Goal: Find specific fact: Find contact information

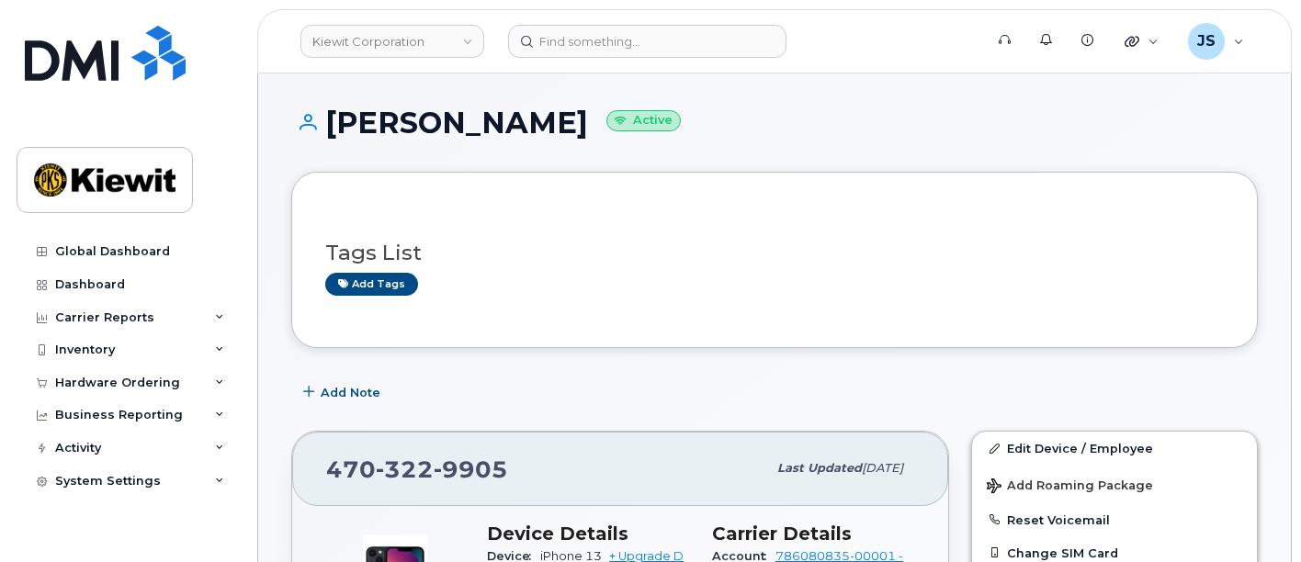
scroll to position [289, 0]
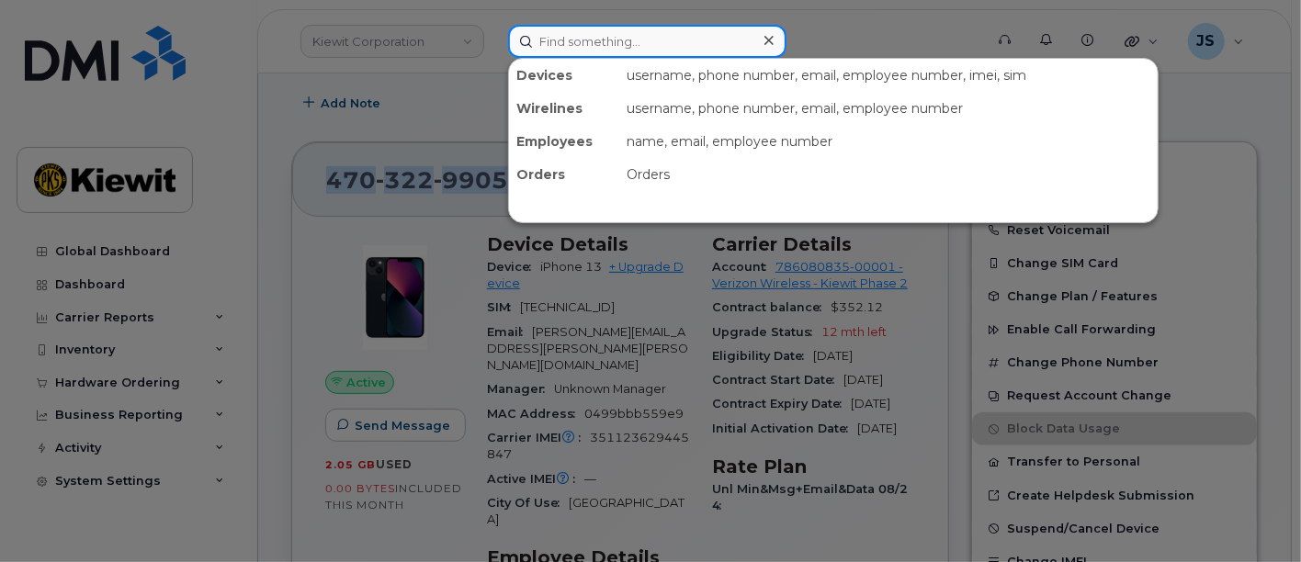
click at [583, 43] on input at bounding box center [647, 41] width 278 height 33
paste input "496867"
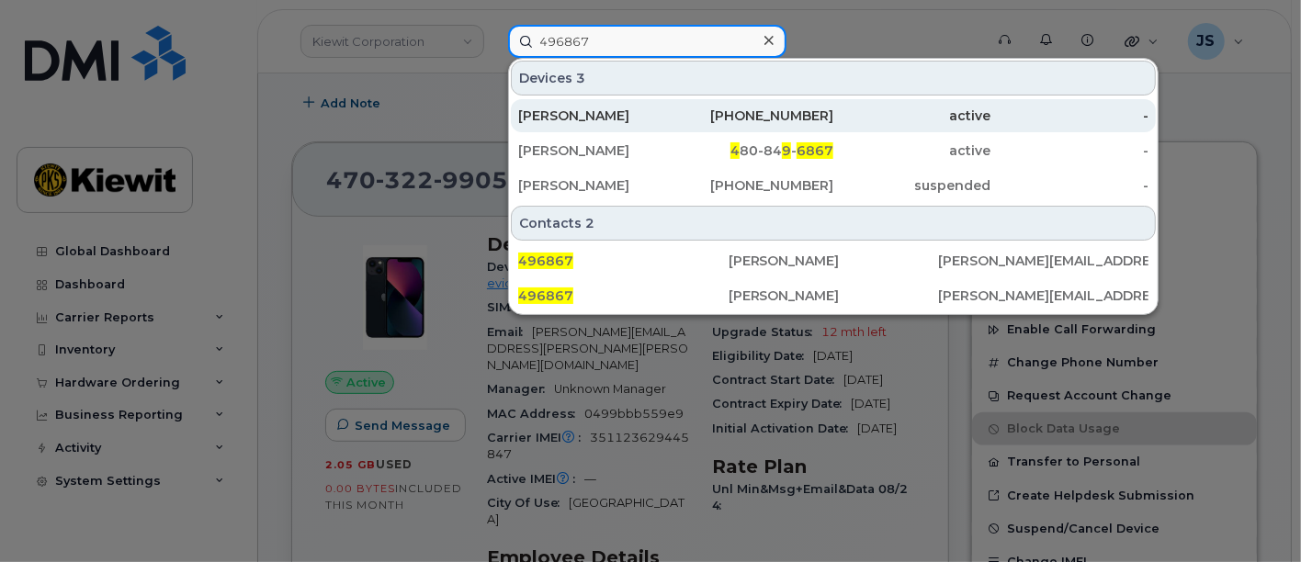
type input "496867"
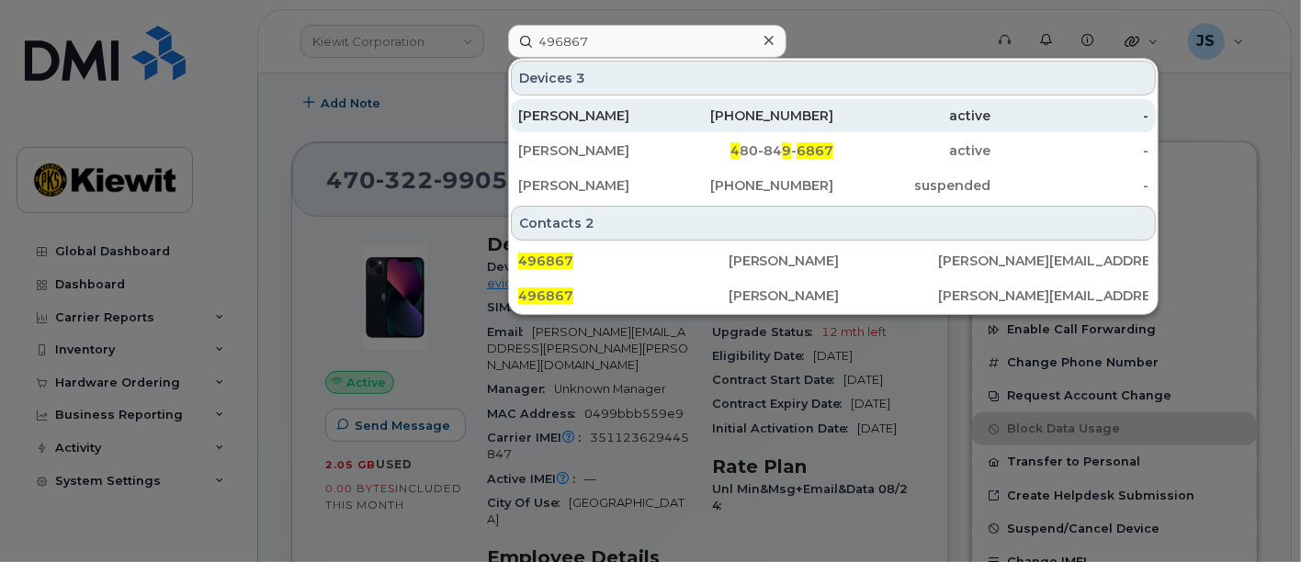
click at [598, 109] on div "[PERSON_NAME]" at bounding box center [597, 116] width 158 height 18
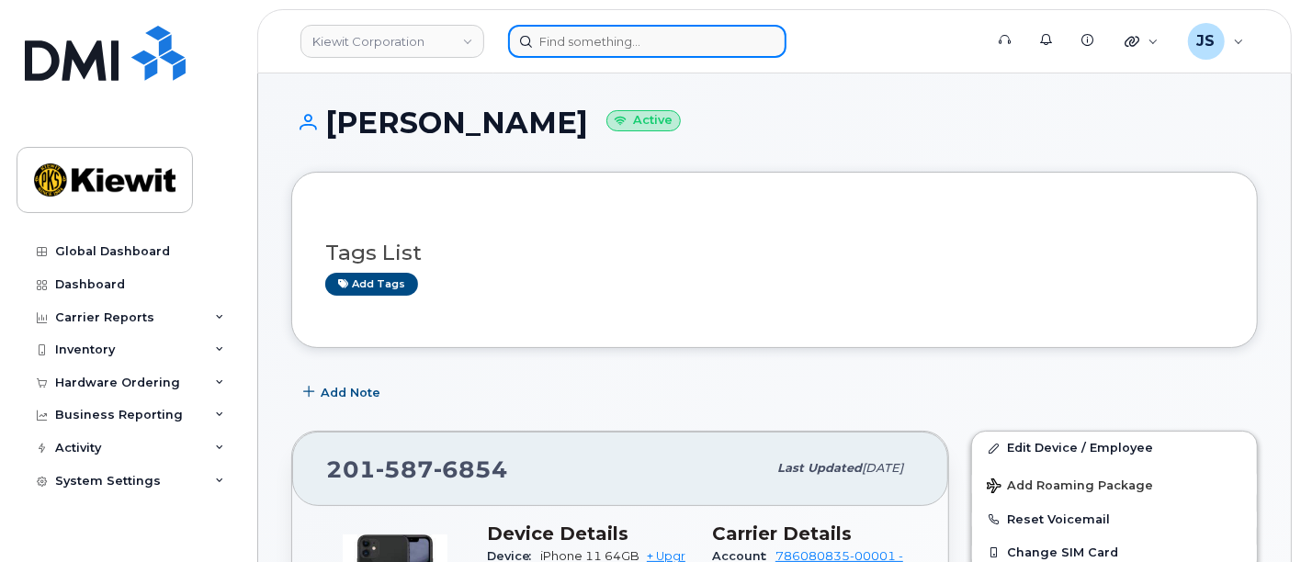
click at [602, 46] on input at bounding box center [647, 41] width 278 height 33
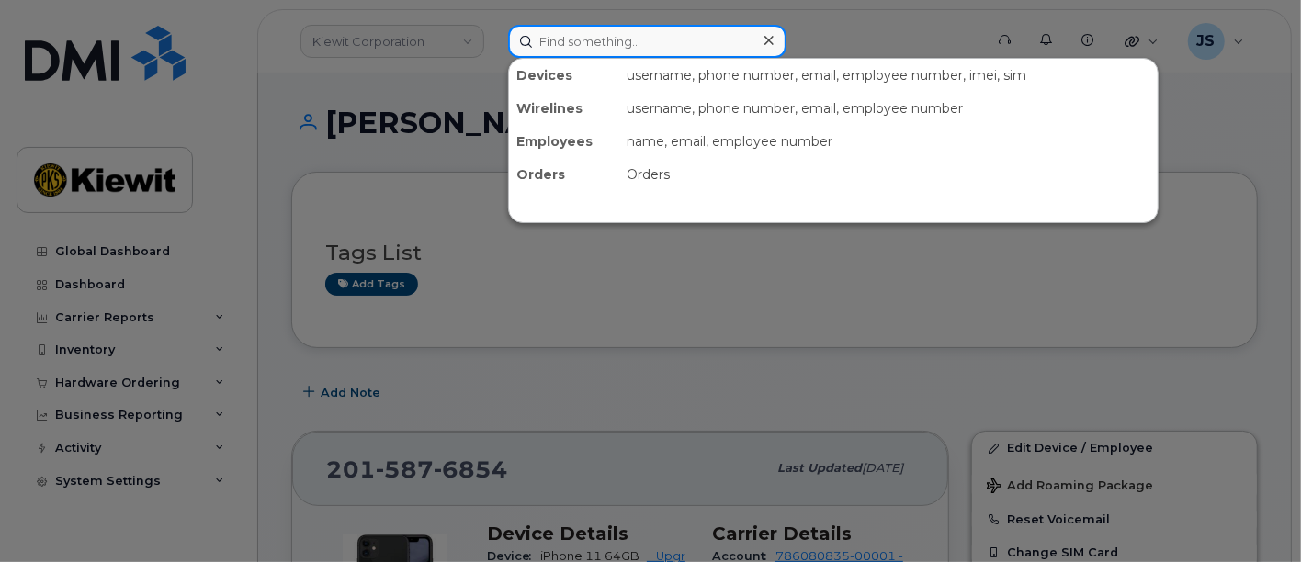
paste input "[PHONE_NUMBER]"
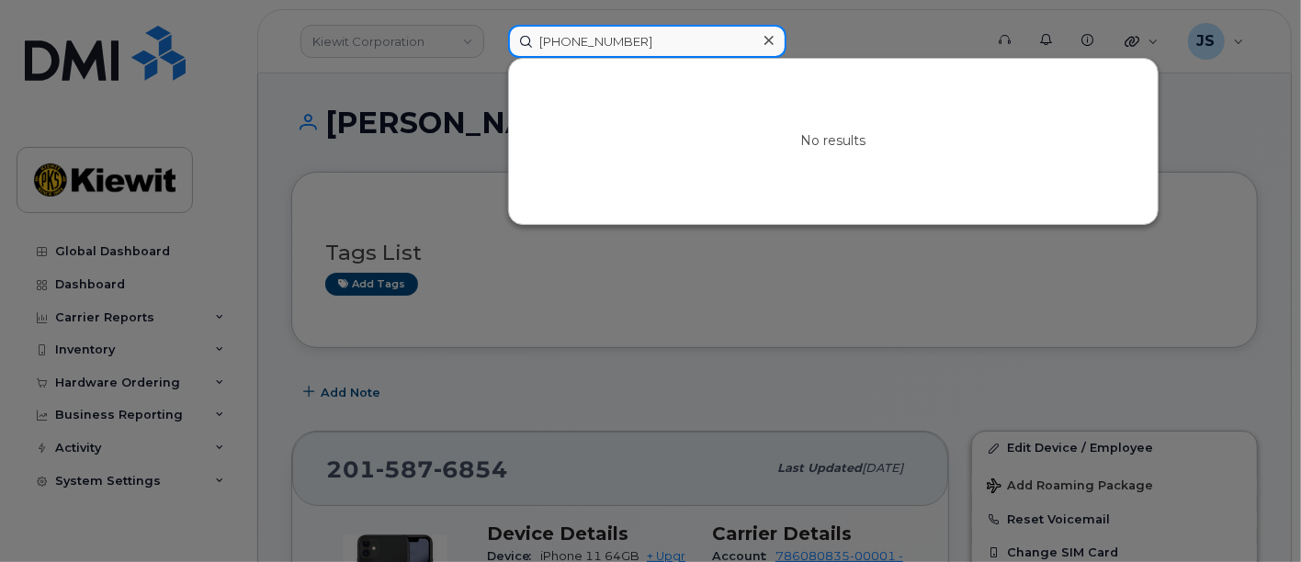
click at [579, 41] on input "[PHONE_NUMBER]" at bounding box center [647, 41] width 278 height 33
click at [597, 38] on input "(937405-6475" at bounding box center [647, 41] width 278 height 33
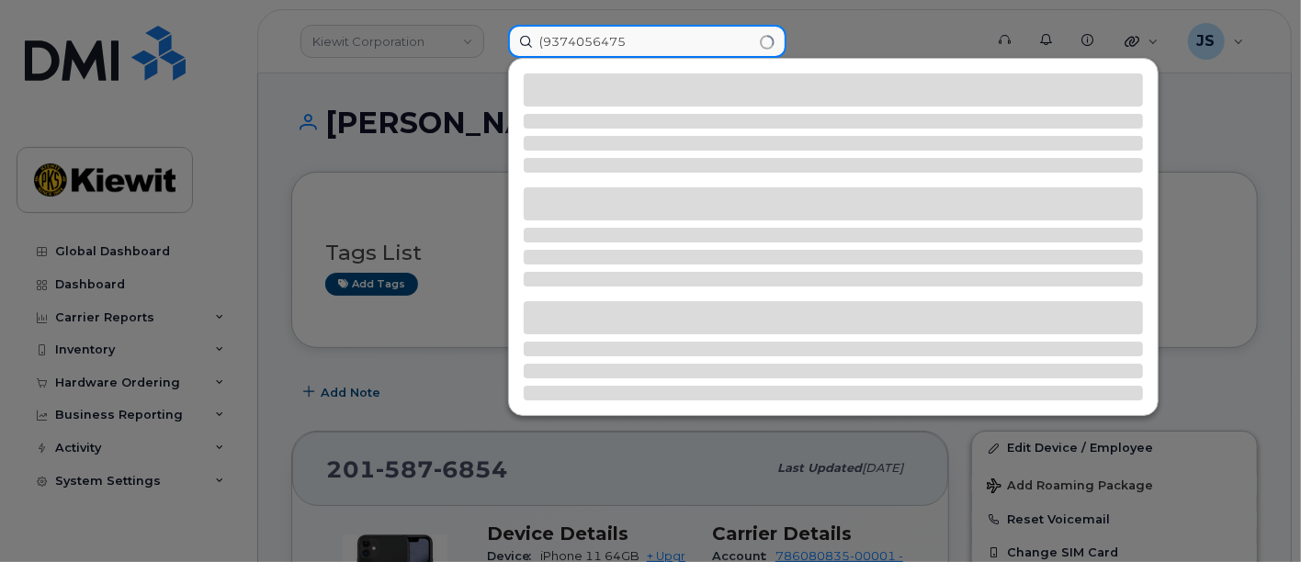
click at [544, 41] on input "(9374056475" at bounding box center [647, 41] width 278 height 33
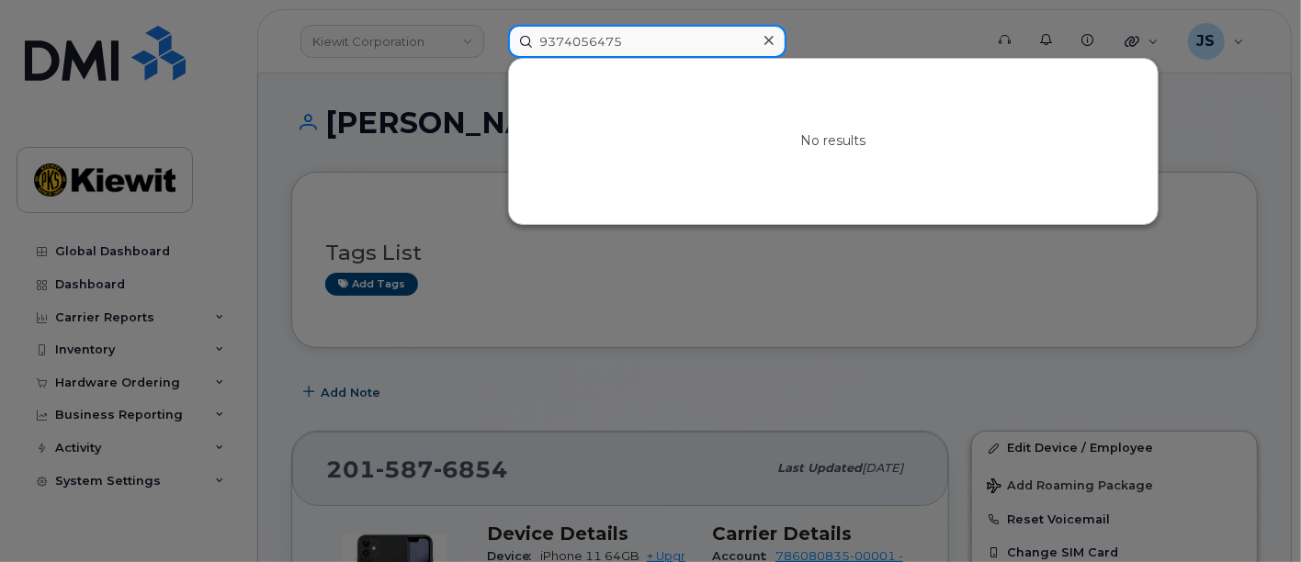
click at [562, 40] on input "9374056475" at bounding box center [647, 41] width 278 height 33
click at [593, 36] on input "937-4056475" at bounding box center [647, 41] width 278 height 33
type input "[PHONE_NUMBER]"
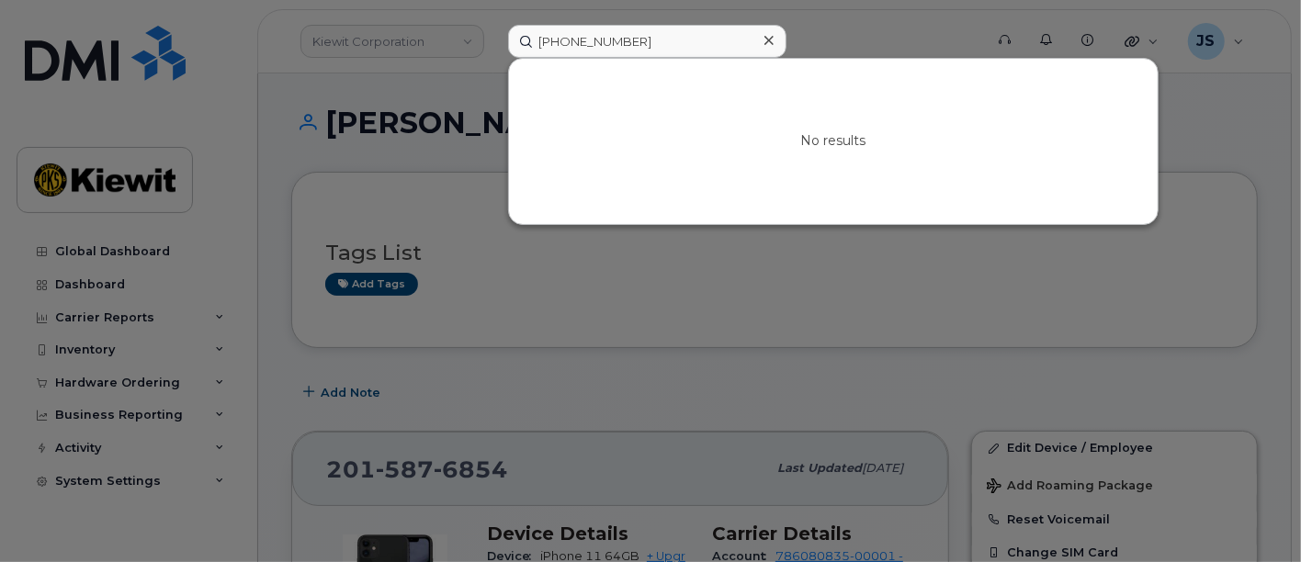
click at [772, 42] on icon at bounding box center [768, 40] width 9 height 9
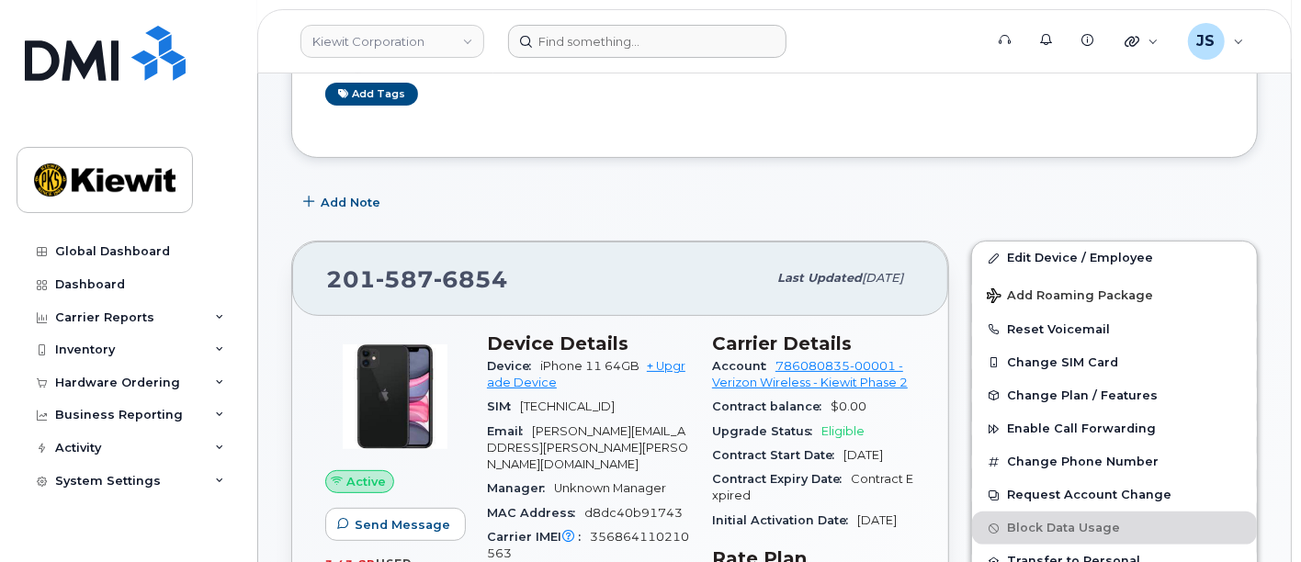
scroll to position [306, 0]
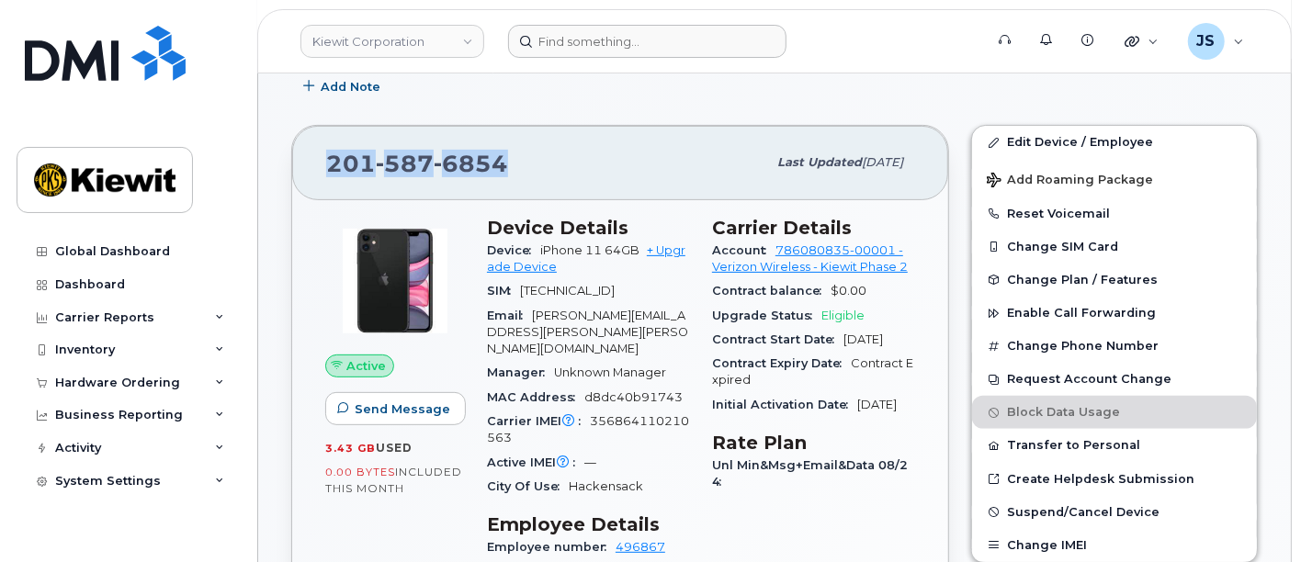
drag, startPoint x: 524, startPoint y: 165, endPoint x: 325, endPoint y: 179, distance: 198.9
click at [326, 179] on div "[PHONE_NUMBER]" at bounding box center [546, 162] width 440 height 39
copy span "[PHONE_NUMBER]"
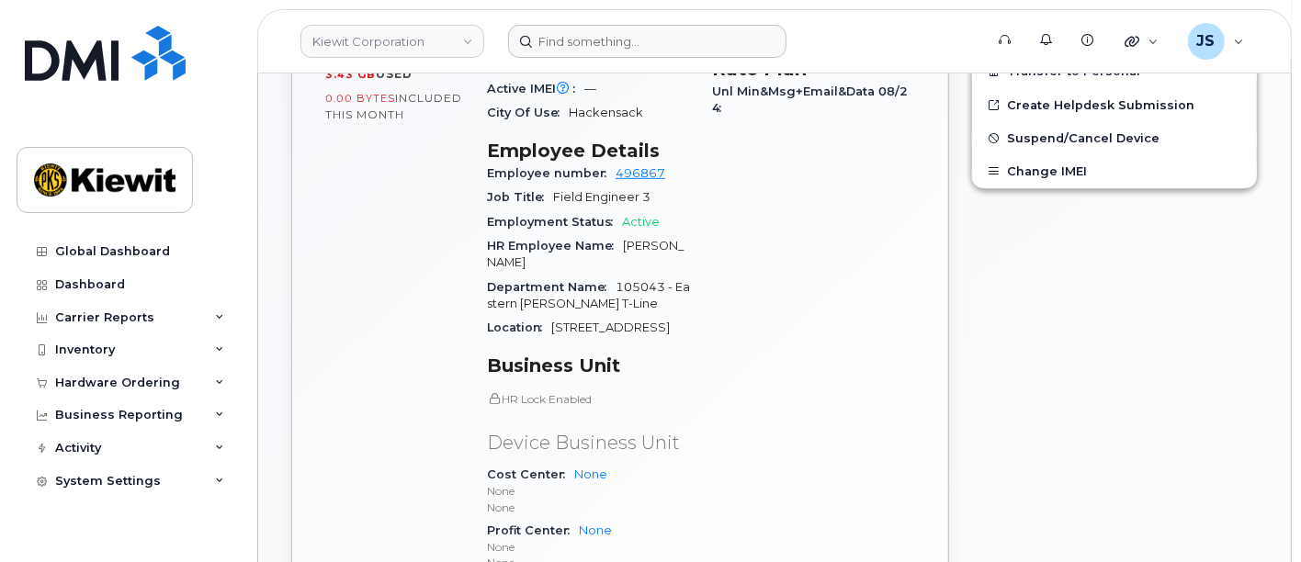
scroll to position [714, 0]
